Goal: Transaction & Acquisition: Purchase product/service

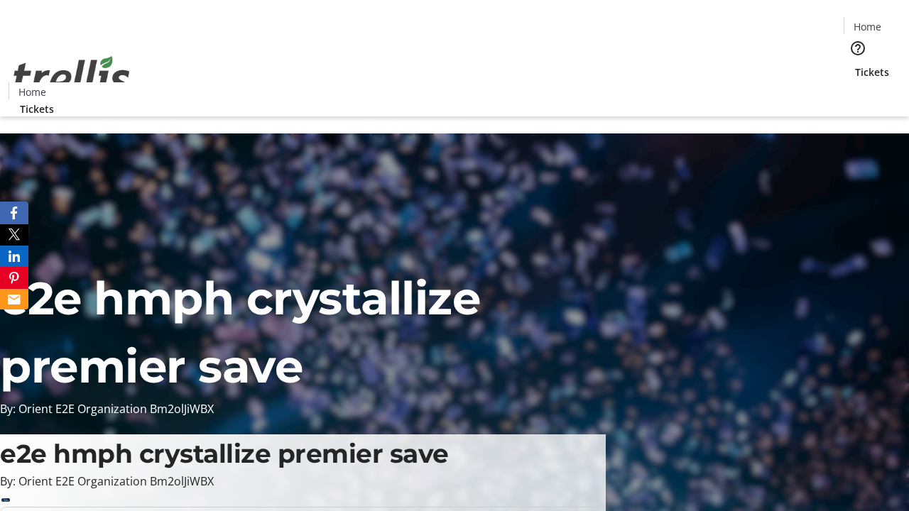
click at [855, 65] on span "Tickets" at bounding box center [872, 72] width 34 height 15
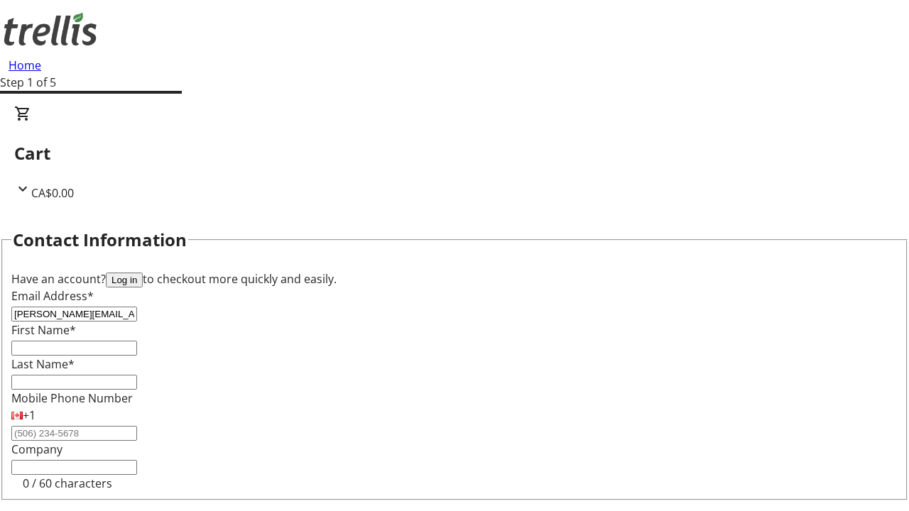
type input "[PERSON_NAME][EMAIL_ADDRESS][PERSON_NAME][DOMAIN_NAME]"
type input "[PERSON_NAME]"
